Goal: Task Accomplishment & Management: Manage account settings

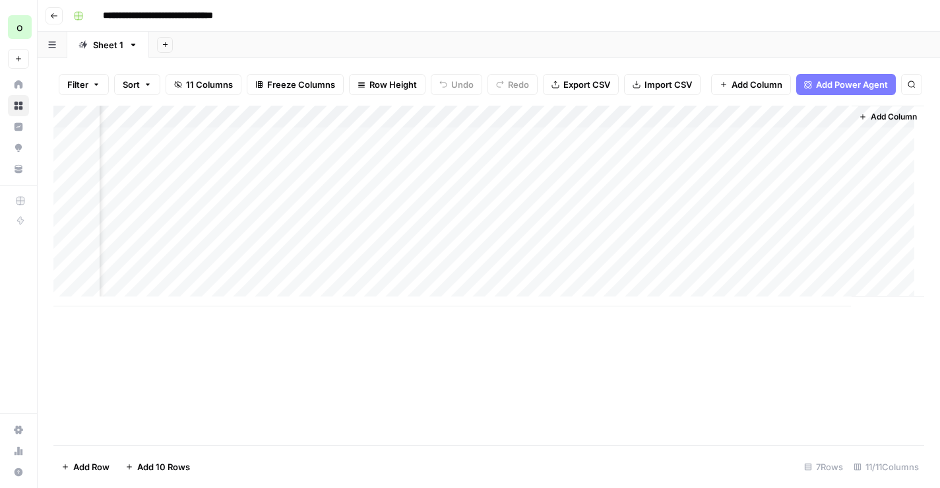
scroll to position [0, 703]
click at [827, 144] on div "Add Column" at bounding box center [488, 206] width 871 height 201
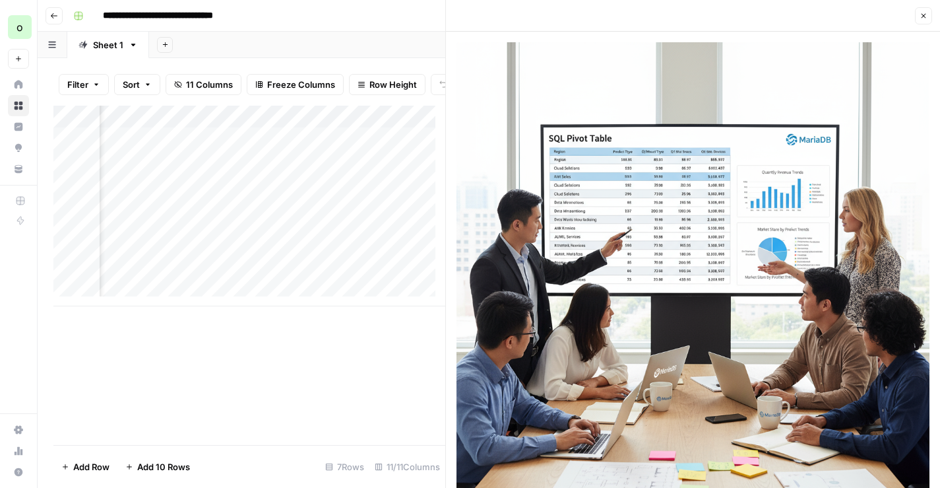
click at [926, 16] on icon "button" at bounding box center [924, 16] width 8 height 8
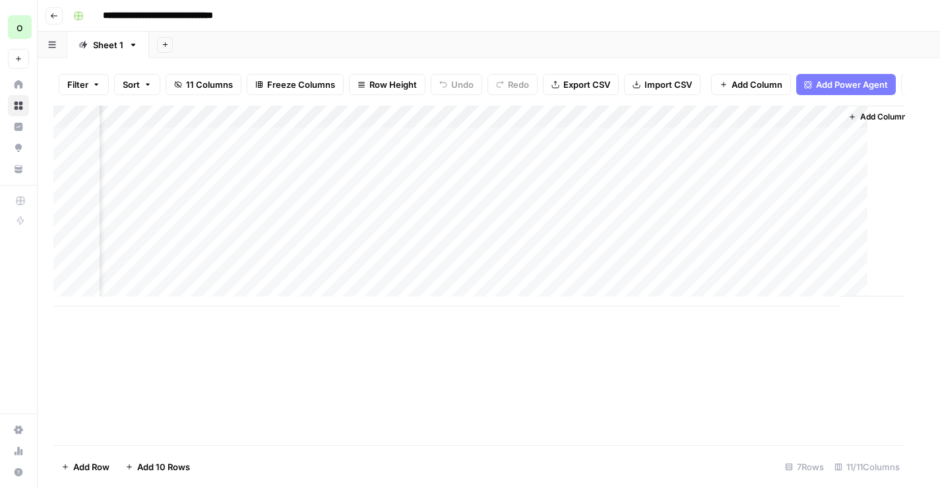
scroll to position [0, 687]
click at [672, 172] on div "Add Column" at bounding box center [488, 206] width 871 height 201
click at [672, 191] on div "Add Column" at bounding box center [488, 206] width 871 height 201
click at [672, 216] on div "Add Column" at bounding box center [488, 206] width 871 height 201
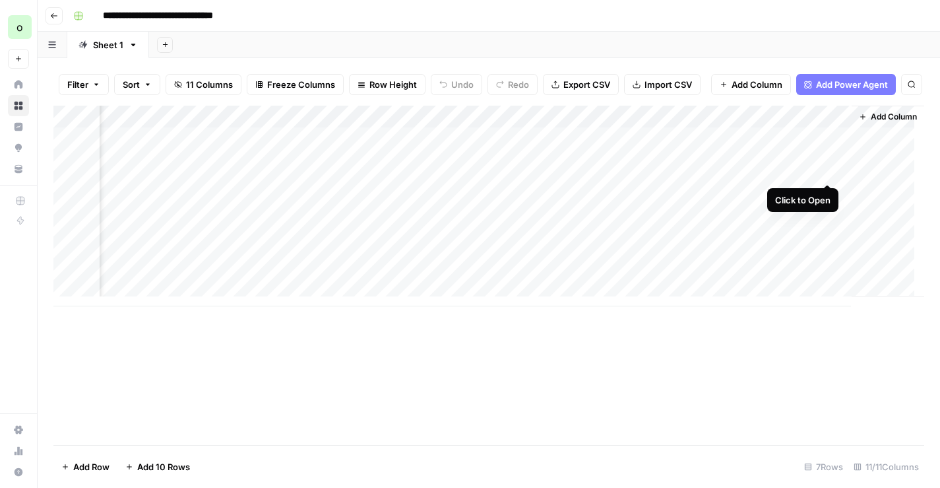
click at [826, 170] on div "Add Column" at bounding box center [488, 206] width 871 height 201
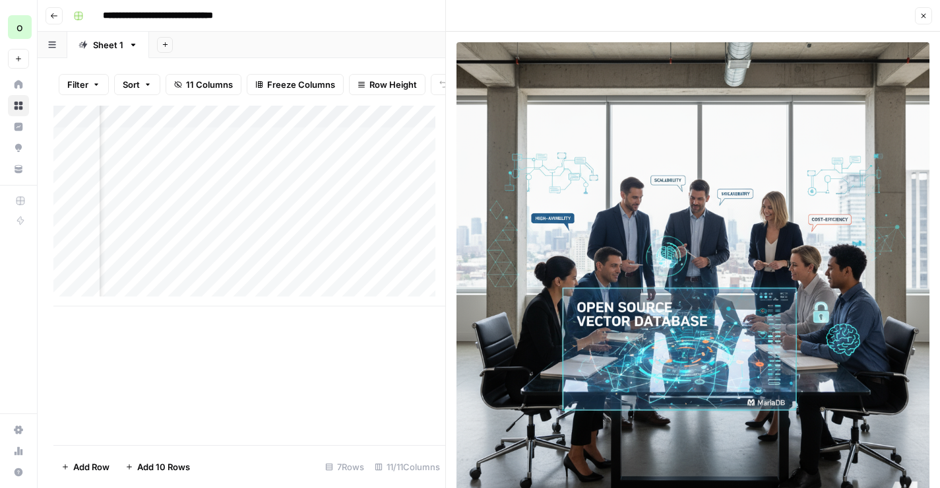
click at [923, 15] on icon "button" at bounding box center [924, 16] width 8 height 8
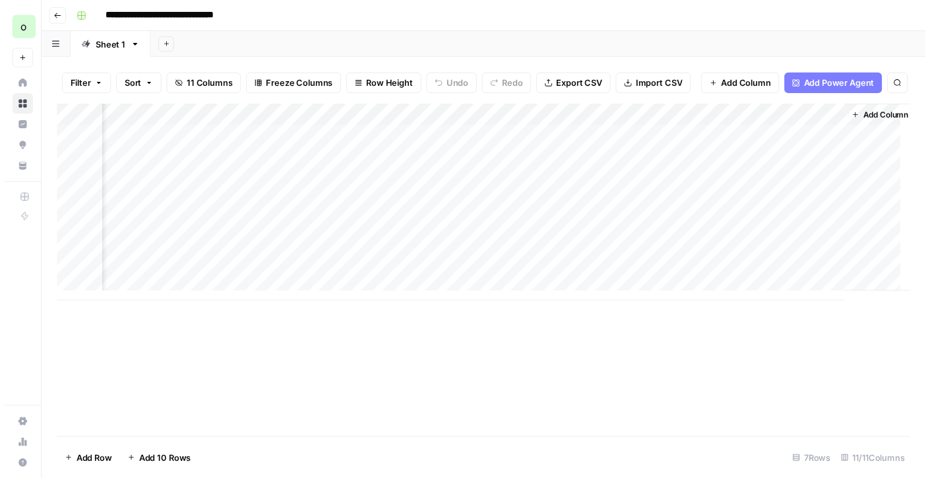
scroll to position [0, 703]
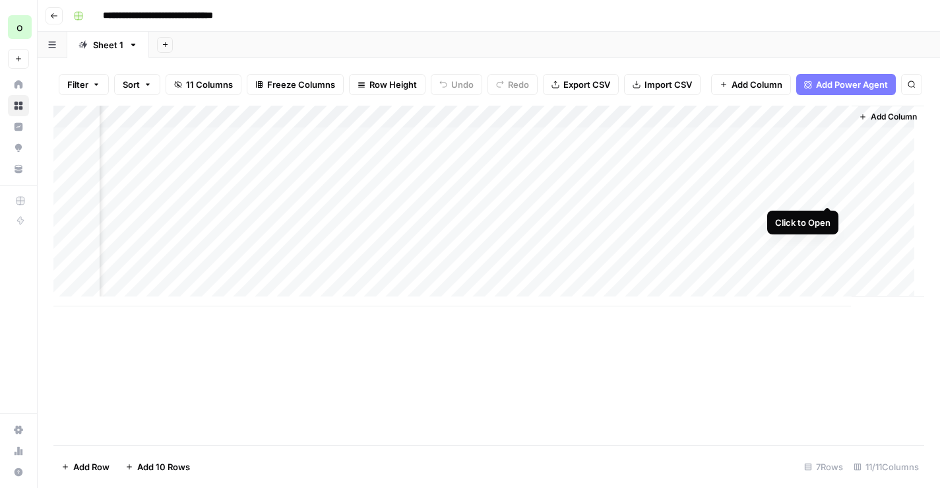
click at [830, 193] on div "Add Column" at bounding box center [488, 206] width 871 height 201
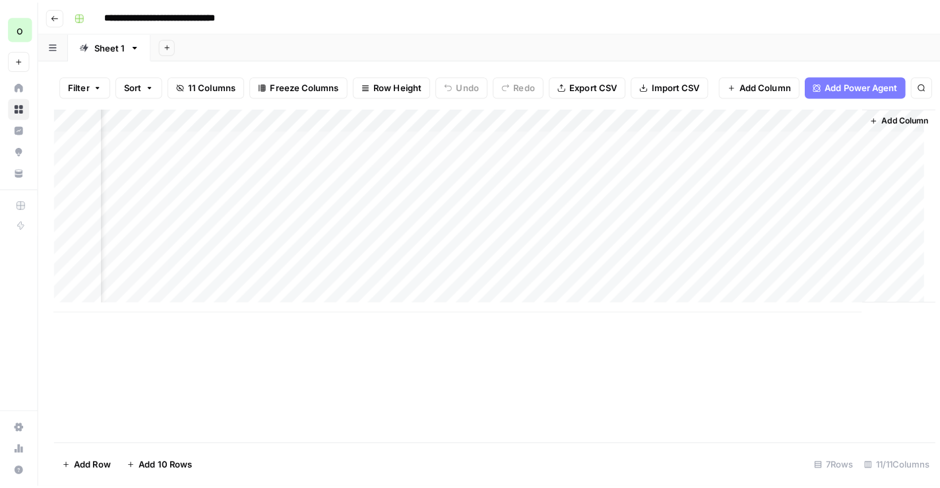
scroll to position [0, 703]
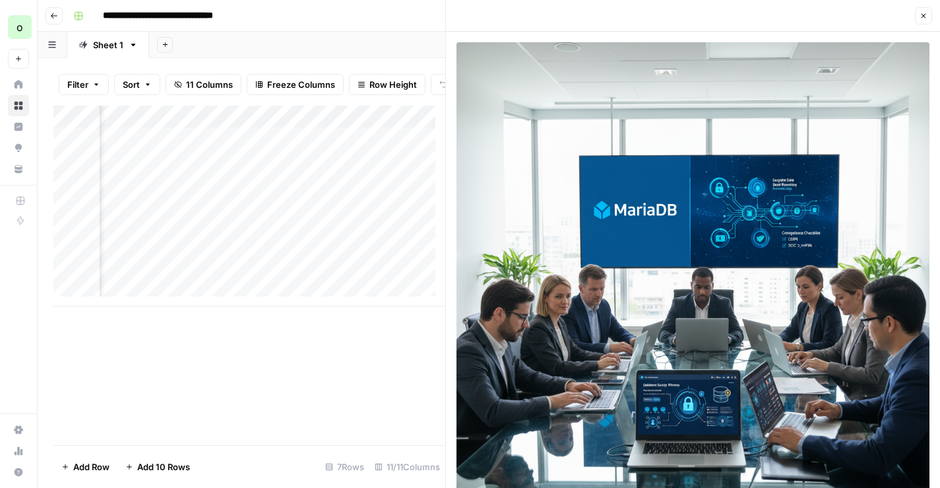
click at [922, 18] on icon "button" at bounding box center [924, 16] width 8 height 8
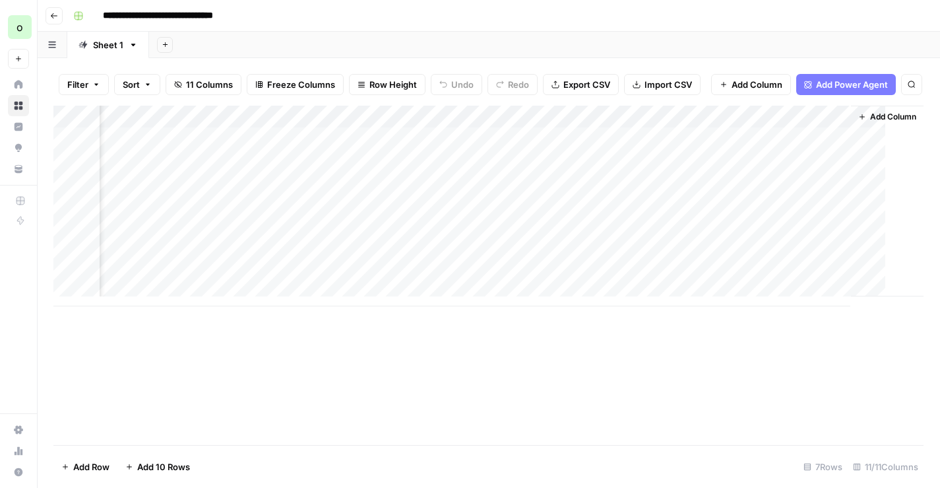
scroll to position [0, 687]
click at [846, 214] on div "Add Column" at bounding box center [488, 206] width 871 height 201
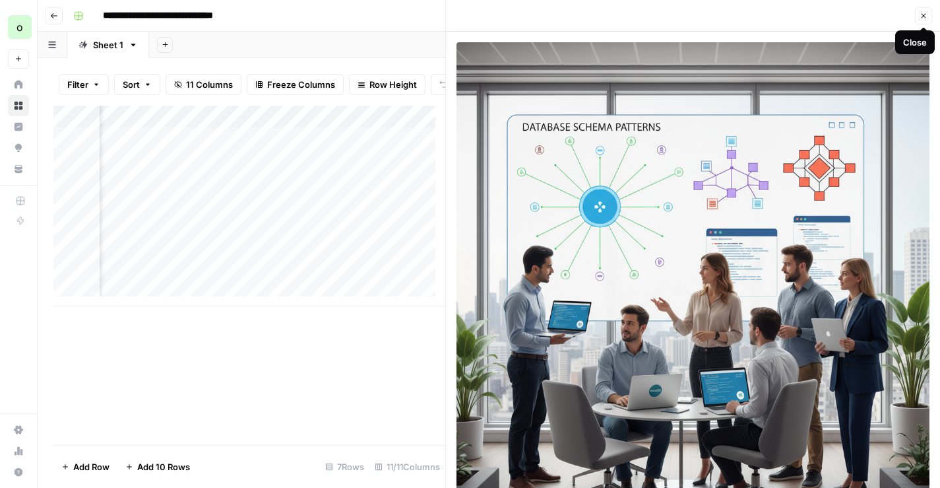
click at [918, 17] on button "Close" at bounding box center [923, 15] width 17 height 17
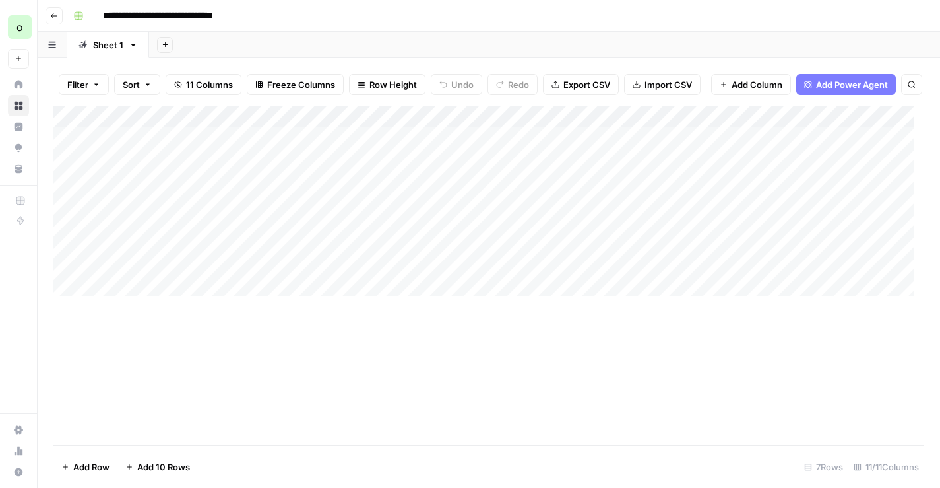
click at [56, 18] on icon "button" at bounding box center [54, 16] width 8 height 8
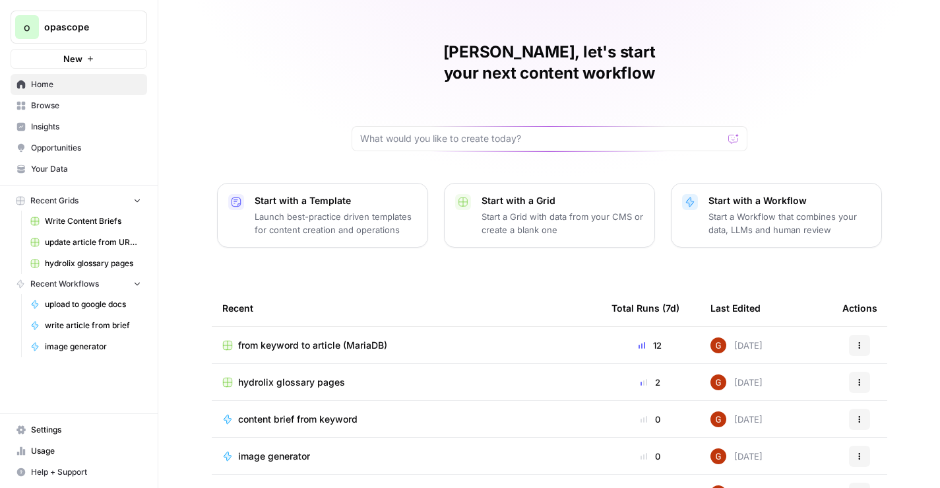
scroll to position [23, 0]
click at [63, 164] on span "Your Data" at bounding box center [86, 169] width 110 height 12
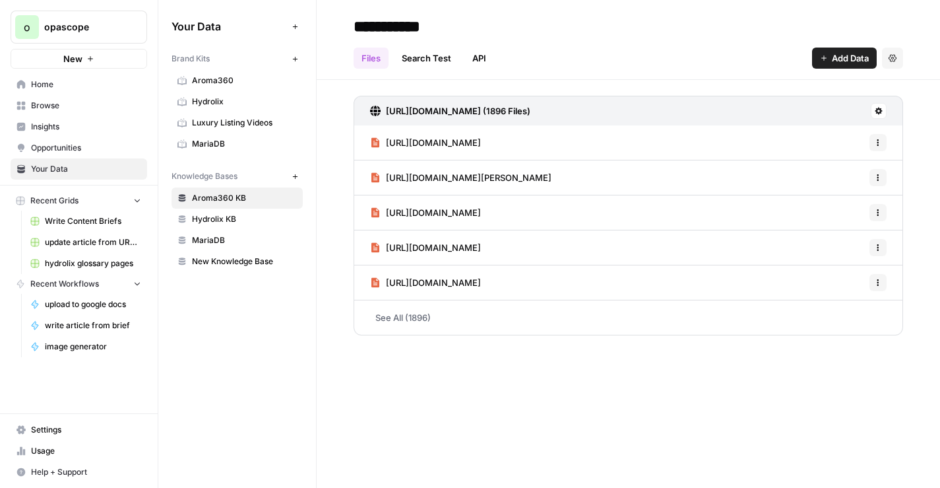
click at [218, 218] on span "Hydrolix KB" at bounding box center [244, 219] width 105 height 12
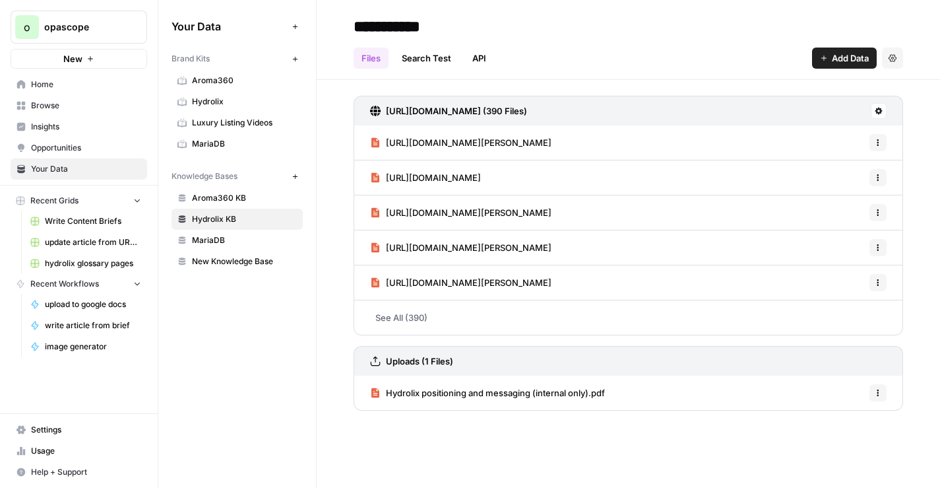
click at [832, 52] on span "Add Data" at bounding box center [850, 57] width 37 height 13
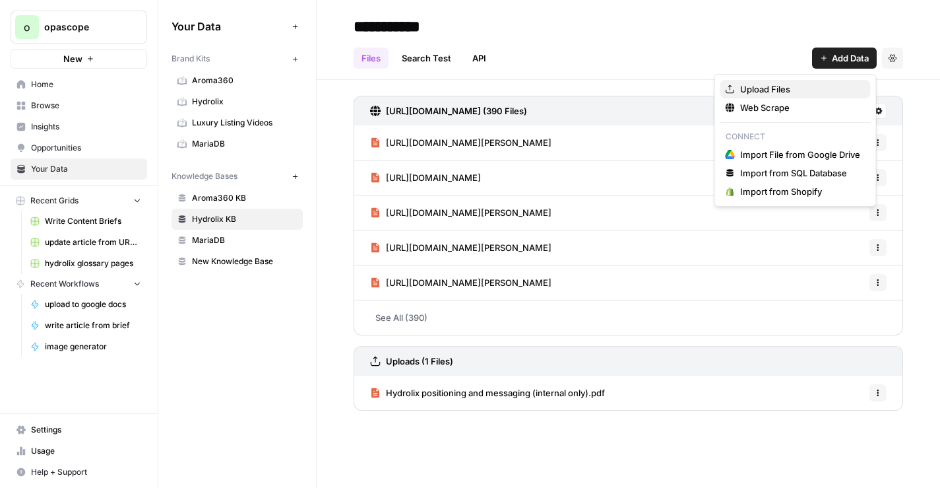
click at [781, 88] on span "Upload Files" at bounding box center [800, 88] width 120 height 13
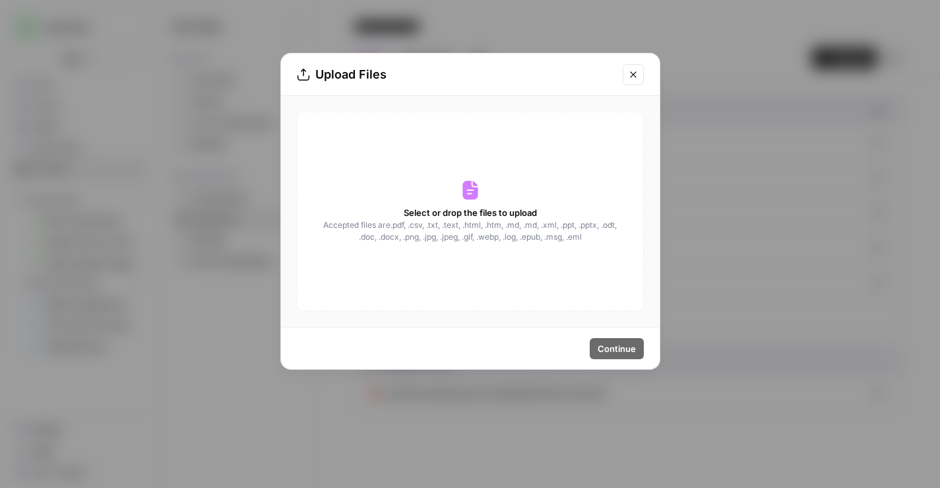
click at [623, 78] on button "Close modal" at bounding box center [633, 74] width 21 height 21
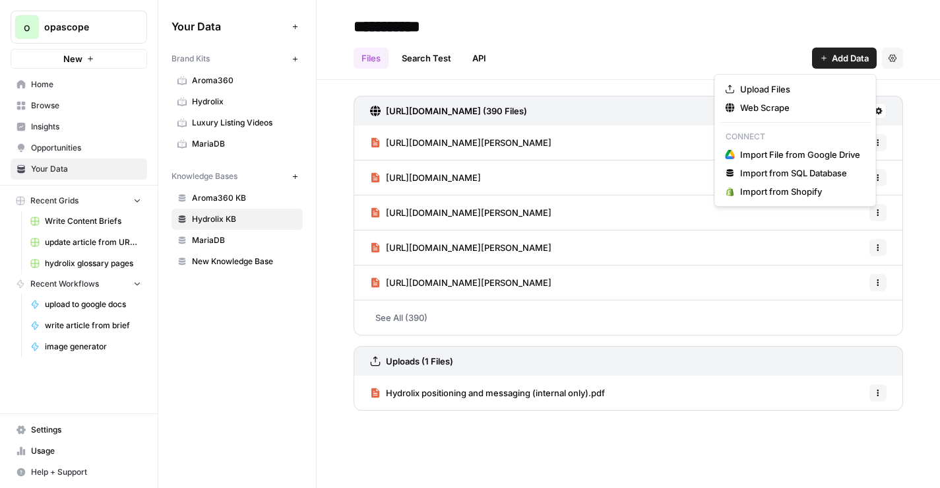
click at [841, 59] on span "Add Data" at bounding box center [850, 57] width 37 height 13
click at [797, 84] on span "Upload Files" at bounding box center [800, 88] width 120 height 13
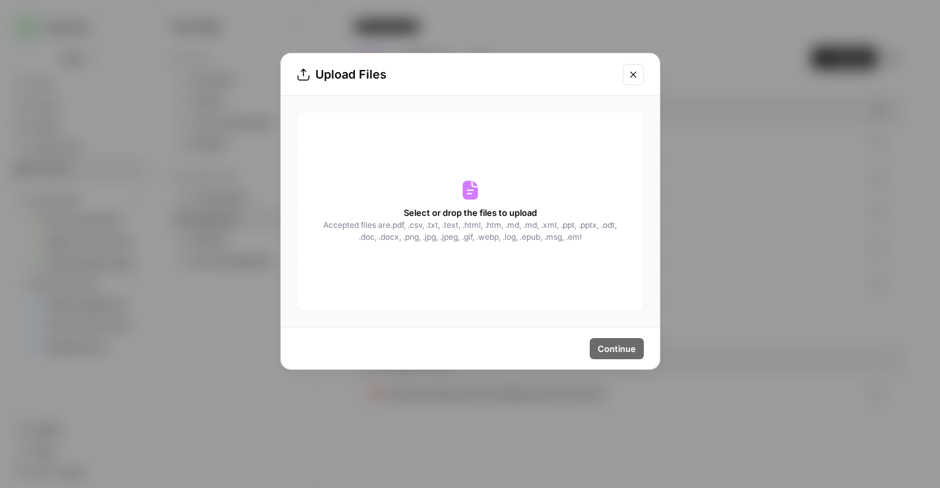
click at [523, 222] on span "Accepted files are .pdf, .csv, .txt, .text, .html, .htm, .md, .md, .xml, .ppt, …" at bounding box center [471, 231] width 296 height 24
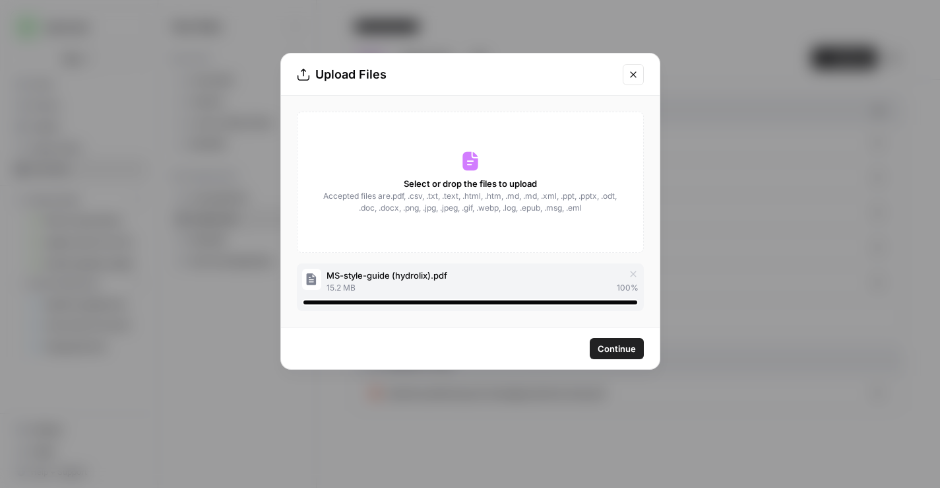
click at [614, 350] on span "Continue" at bounding box center [617, 348] width 38 height 13
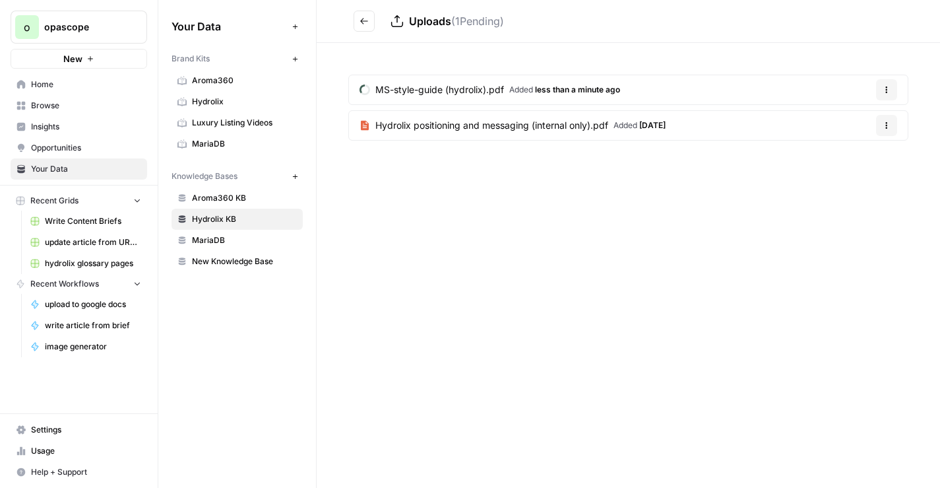
click at [366, 30] on button "Go back" at bounding box center [364, 21] width 21 height 21
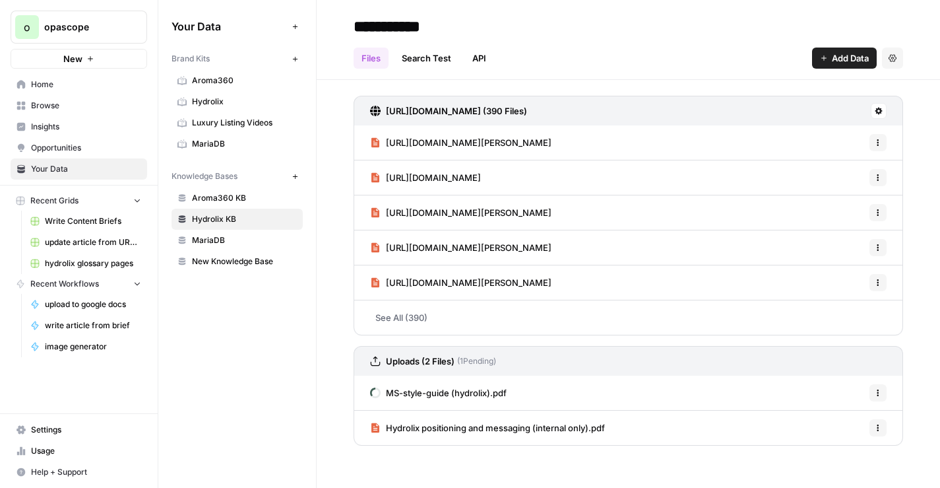
click at [479, 59] on link "API" at bounding box center [479, 57] width 30 height 21
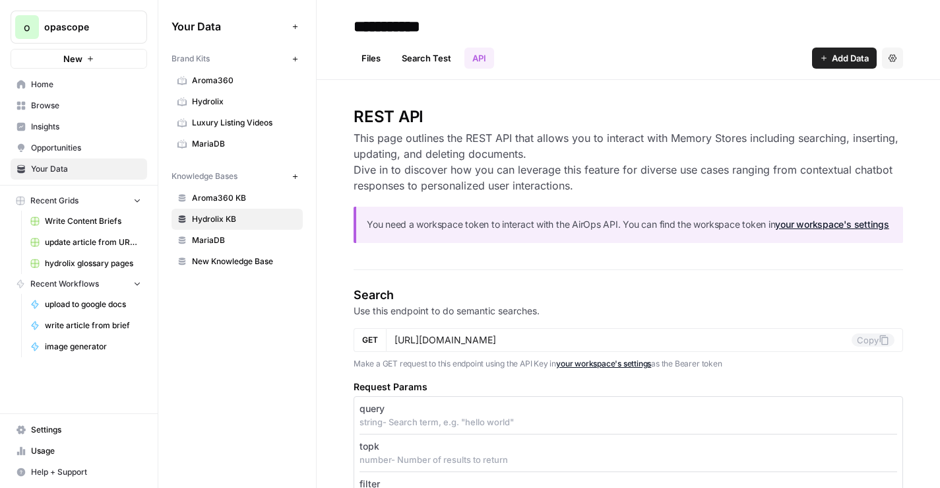
click at [377, 54] on link "Files" at bounding box center [371, 57] width 35 height 21
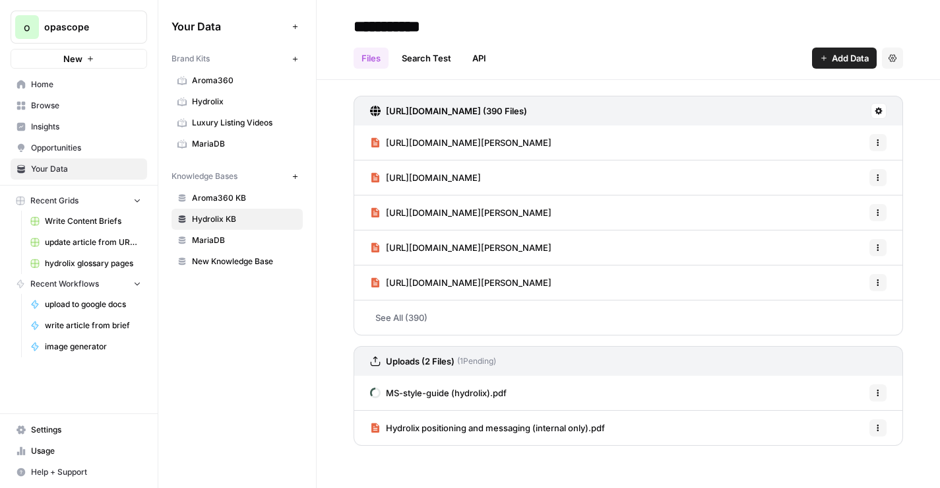
click at [53, 151] on span "Opportunities" at bounding box center [86, 148] width 110 height 12
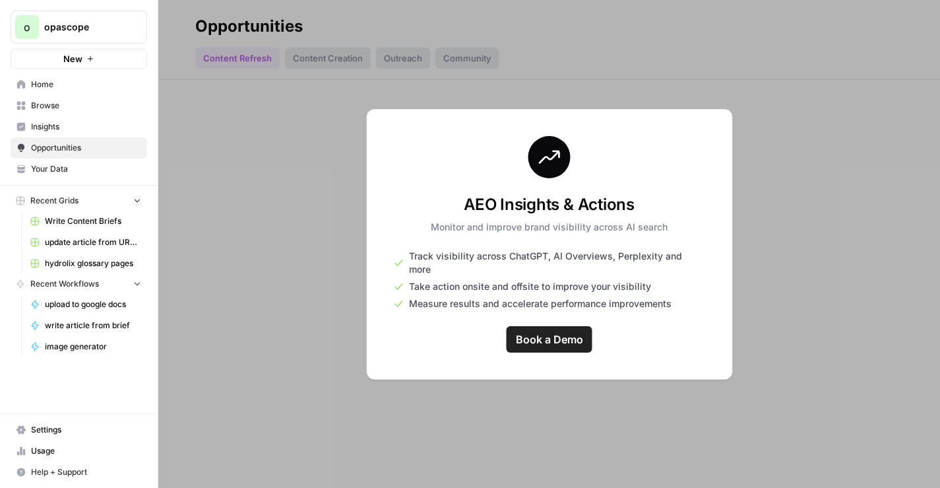
click at [40, 109] on span "Browse" at bounding box center [86, 106] width 110 height 12
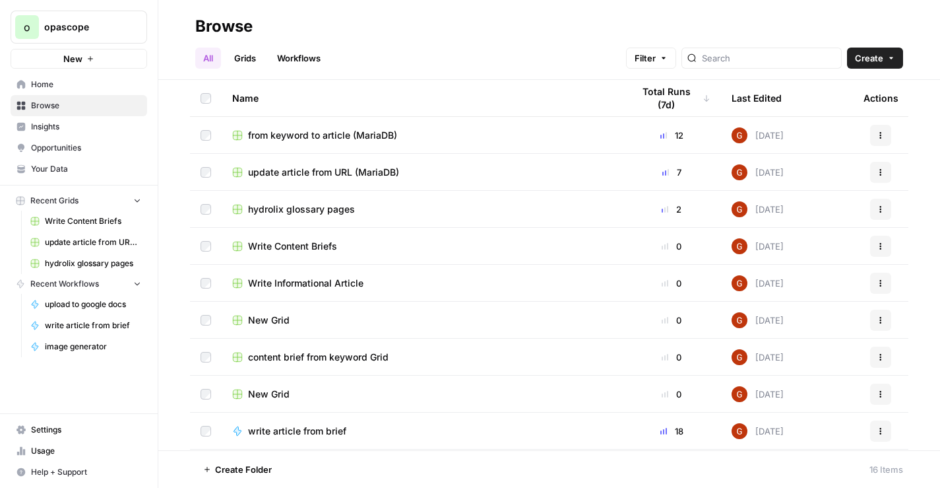
click at [57, 123] on span "Insights" at bounding box center [86, 127] width 110 height 12
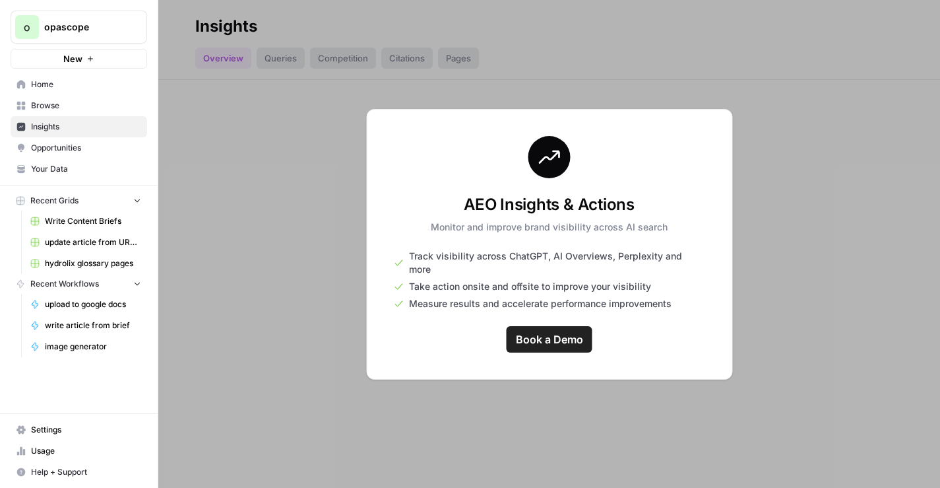
click at [553, 331] on span "Book a Demo" at bounding box center [549, 339] width 67 height 16
click at [321, 234] on div at bounding box center [549, 244] width 782 height 488
click at [53, 151] on span "Opportunities" at bounding box center [86, 148] width 110 height 12
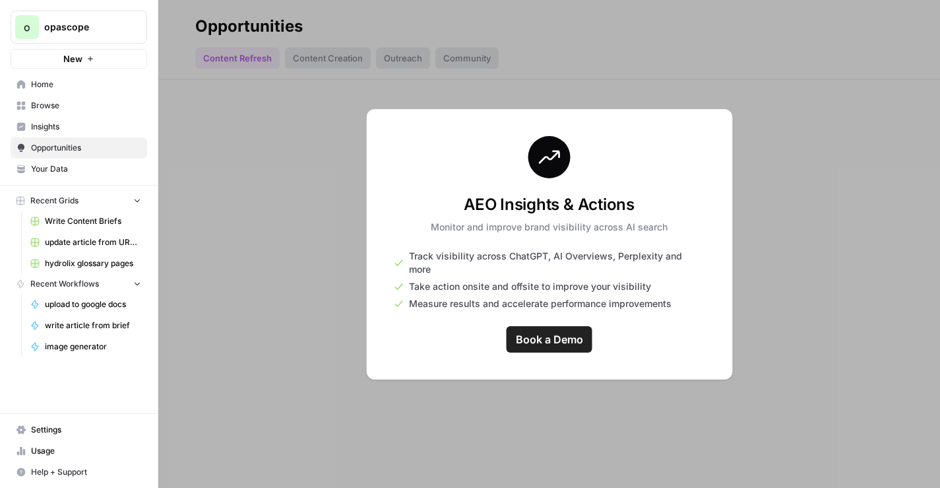
click at [43, 133] on link "Insights" at bounding box center [79, 126] width 137 height 21
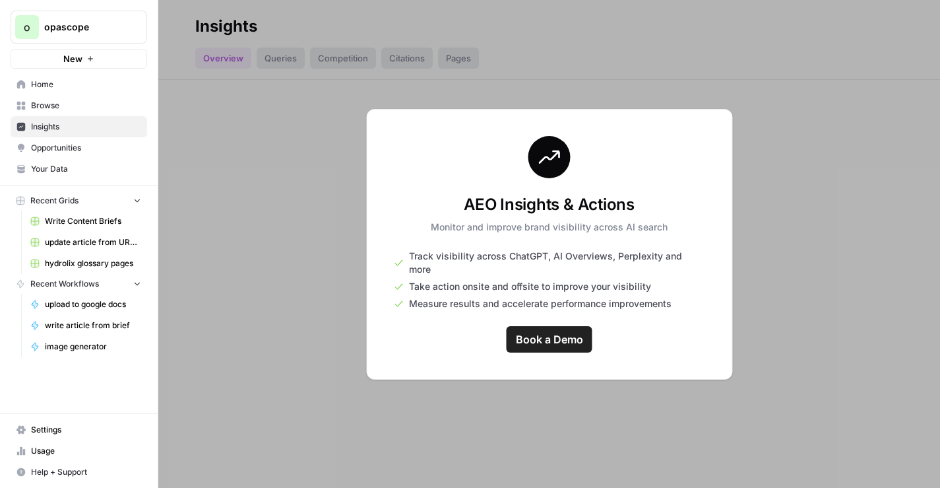
click at [47, 111] on link "Browse" at bounding box center [79, 105] width 137 height 21
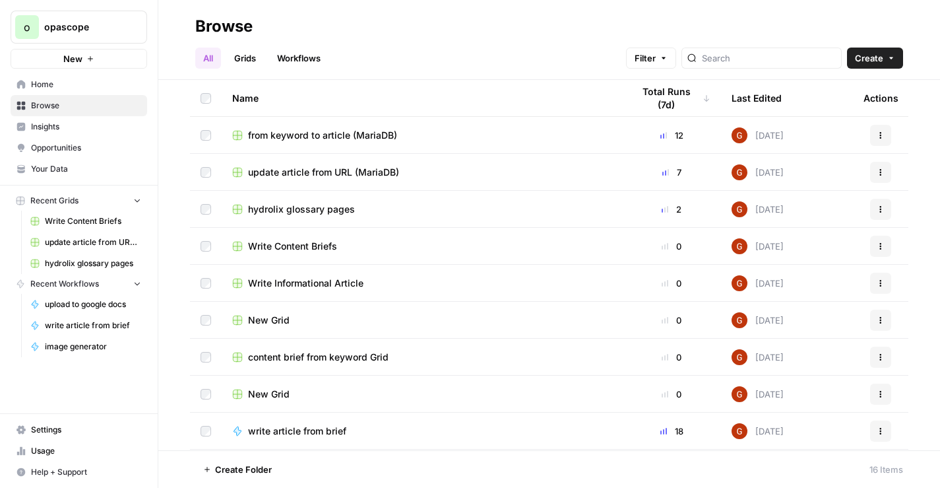
click at [299, 61] on link "Workflows" at bounding box center [298, 57] width 59 height 21
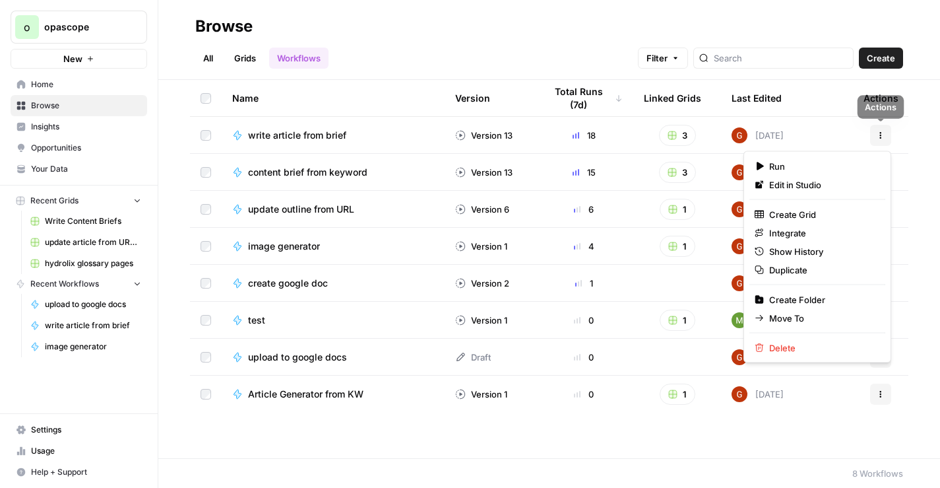
click at [880, 132] on icon "button" at bounding box center [881, 133] width 2 height 2
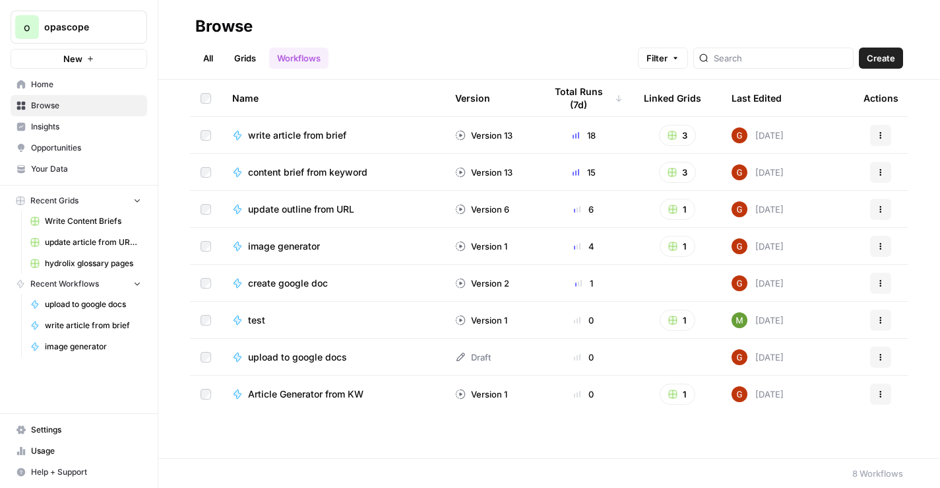
click at [245, 63] on link "Grids" at bounding box center [245, 57] width 38 height 21
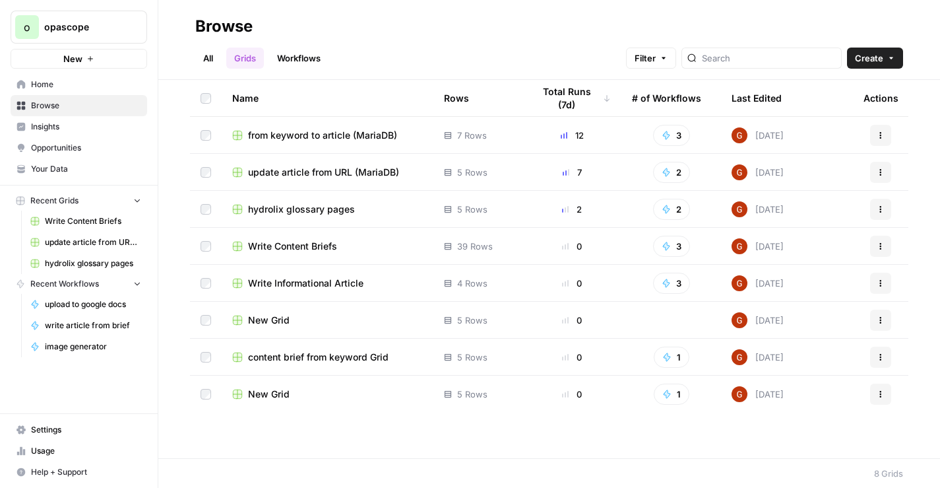
click at [885, 133] on button "Actions" at bounding box center [880, 135] width 21 height 21
click at [37, 164] on span "Your Data" at bounding box center [86, 169] width 110 height 12
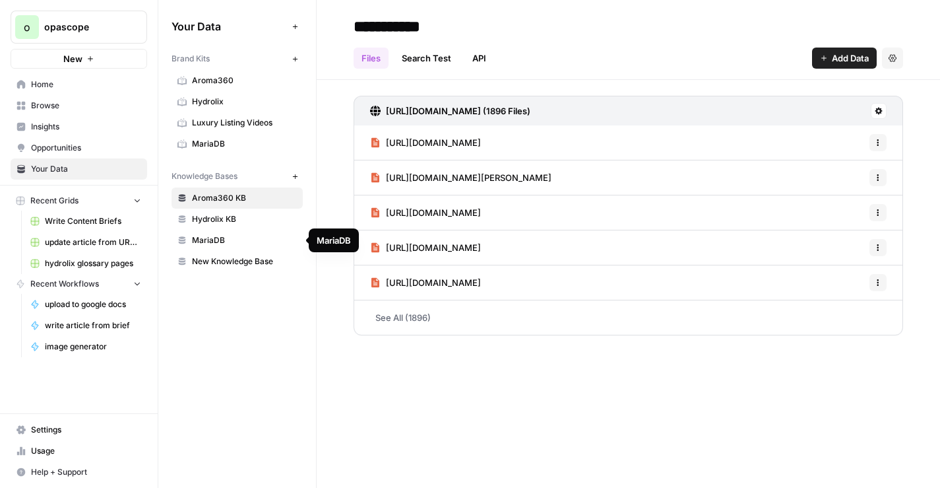
click at [216, 219] on span "Hydrolix KB" at bounding box center [244, 219] width 105 height 12
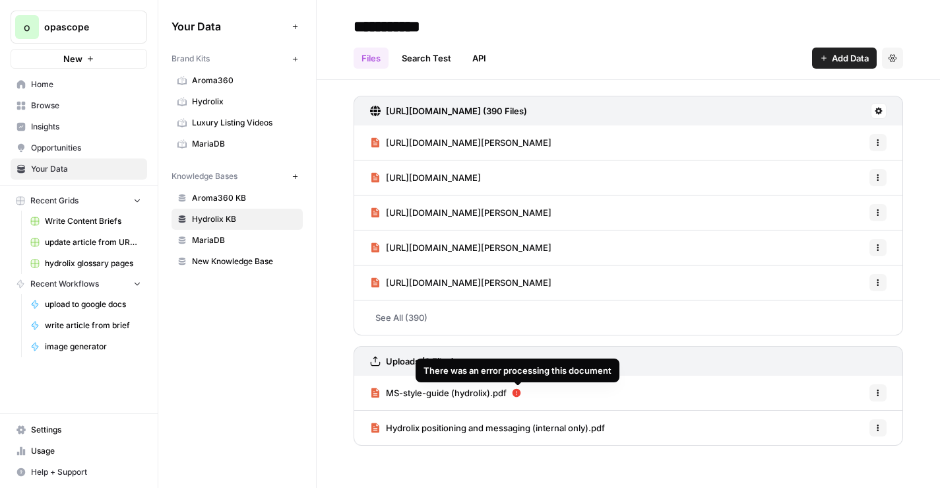
click at [519, 392] on icon at bounding box center [517, 393] width 9 height 9
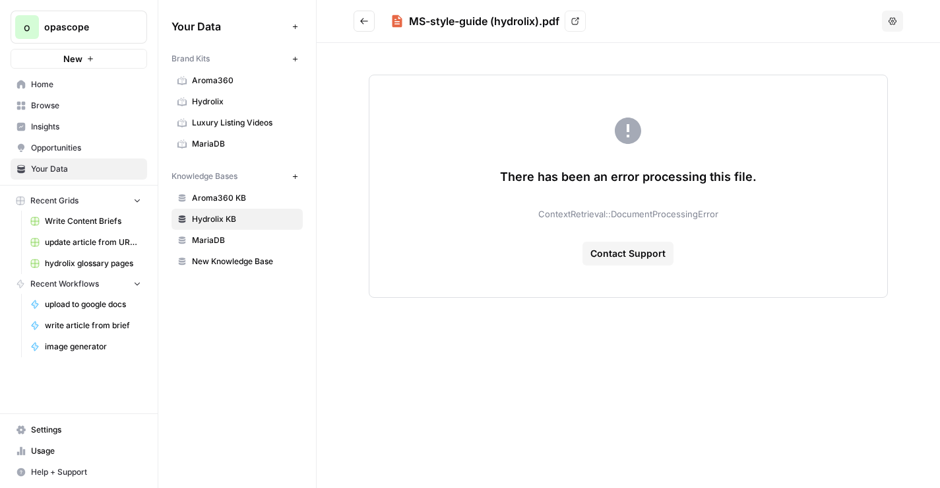
click at [362, 23] on icon "Go back" at bounding box center [364, 21] width 8 height 6
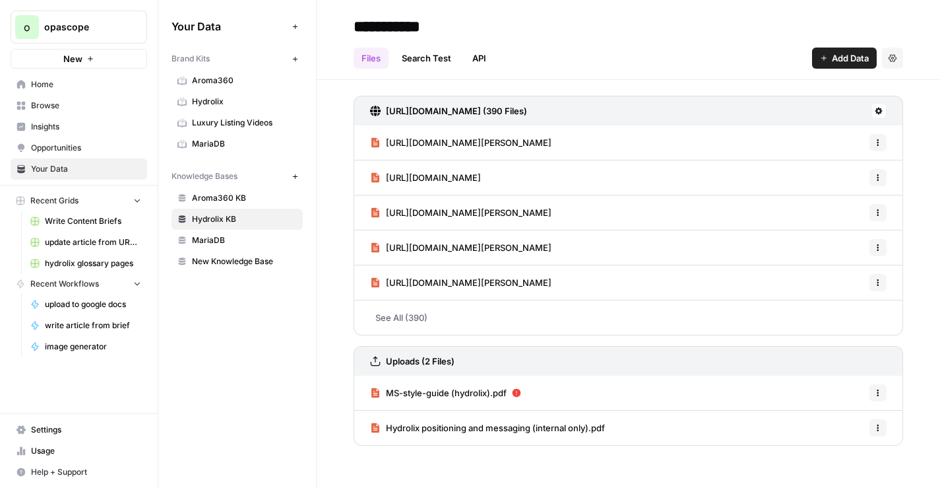
click at [879, 395] on icon "button" at bounding box center [878, 393] width 8 height 8
click at [846, 420] on span "Delete File" at bounding box center [848, 421] width 43 height 13
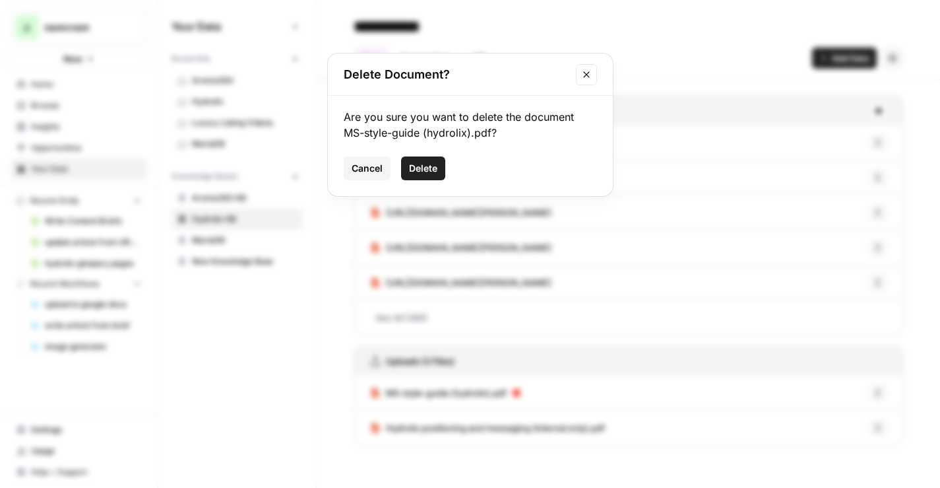
click at [373, 170] on span "Cancel" at bounding box center [367, 168] width 31 height 13
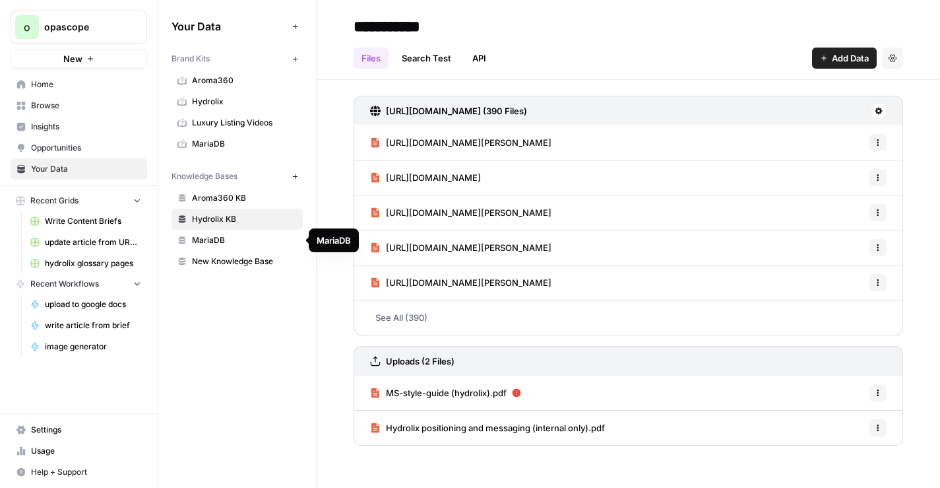
click at [197, 243] on span "MariaDB" at bounding box center [244, 240] width 105 height 12
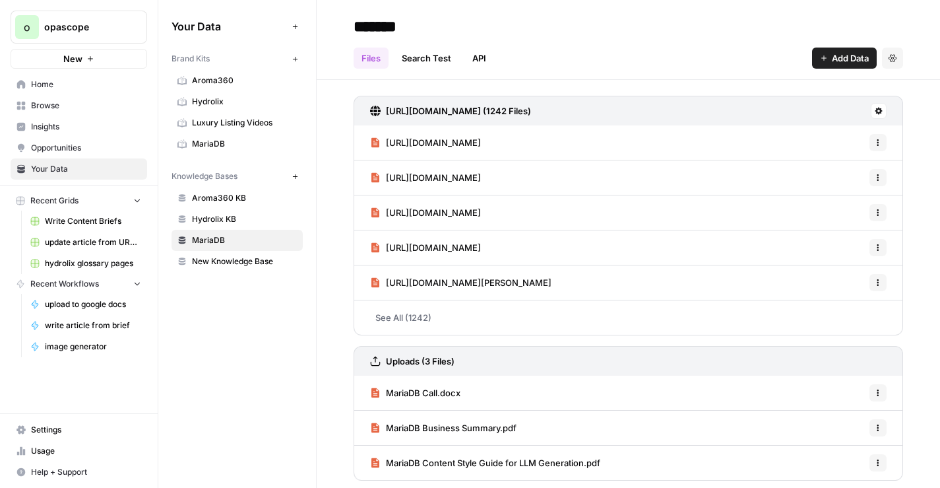
scroll to position [3, 0]
